Goal: Task Accomplishment & Management: Complete application form

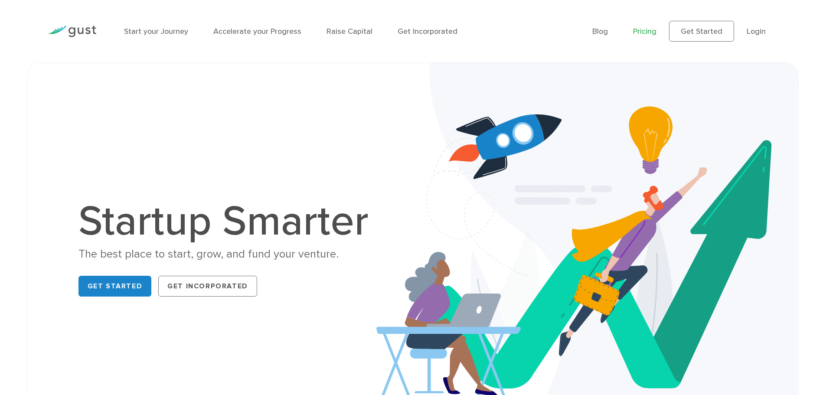
click at [652, 30] on link "Pricing" at bounding box center [644, 31] width 23 height 9
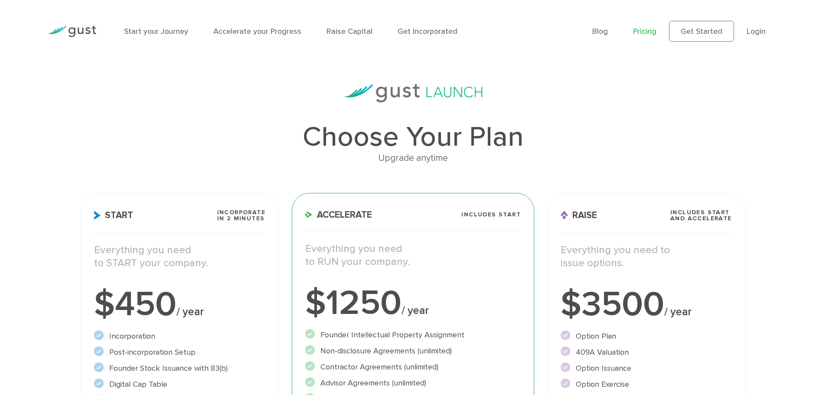
click at [645, 30] on link "Pricing" at bounding box center [644, 31] width 23 height 9
click at [694, 26] on link "Get Started" at bounding box center [701, 31] width 65 height 21
click at [433, 30] on link "Get Incorporated" at bounding box center [427, 31] width 60 height 9
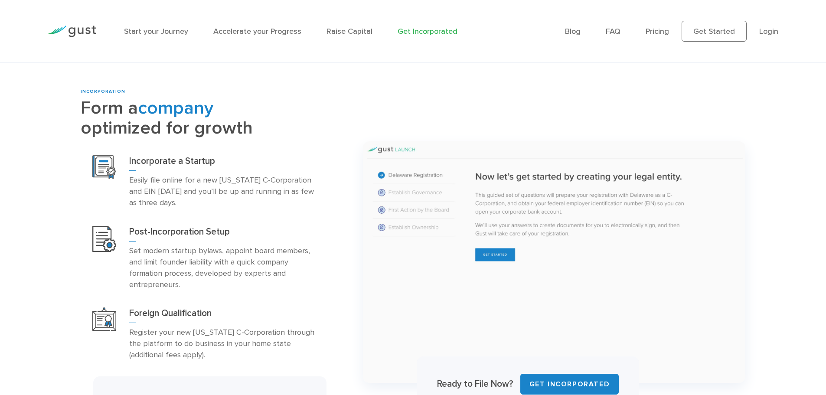
scroll to position [404, 0]
